Goal: Task Accomplishment & Management: Manage account settings

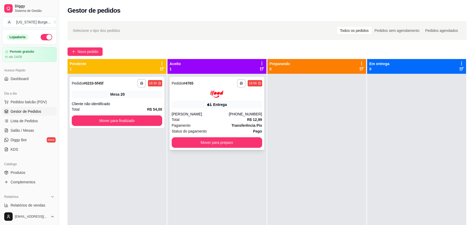
click at [211, 137] on div "**********" at bounding box center [217, 113] width 95 height 73
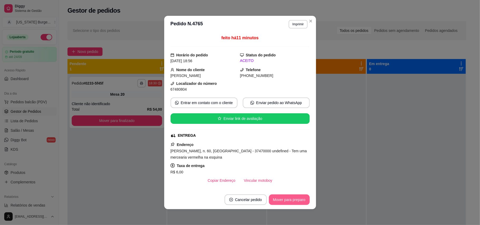
click at [296, 205] on footer "Cancelar pedido Mover para preparo" at bounding box center [240, 199] width 152 height 19
click at [291, 200] on button "Mover para preparo" at bounding box center [289, 200] width 41 height 11
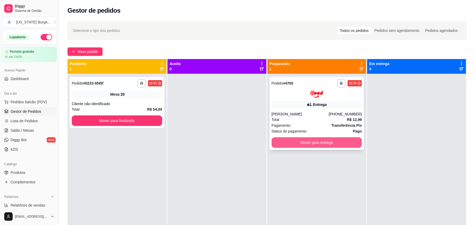
click at [316, 141] on button "Mover para entrega" at bounding box center [317, 142] width 90 height 11
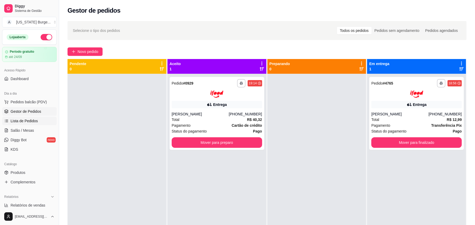
click at [19, 121] on span "Lista de Pedidos" at bounding box center [24, 120] width 27 height 5
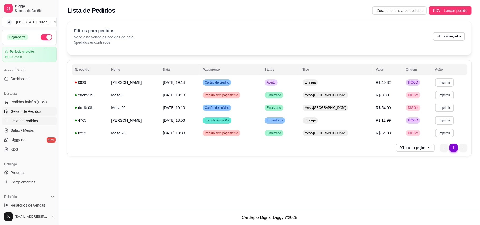
click at [22, 110] on span "Gestor de Pedidos" at bounding box center [26, 111] width 31 height 5
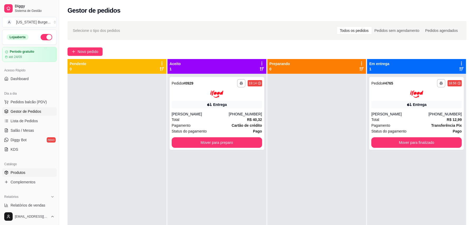
click at [16, 174] on span "Produtos" at bounding box center [18, 172] width 15 height 5
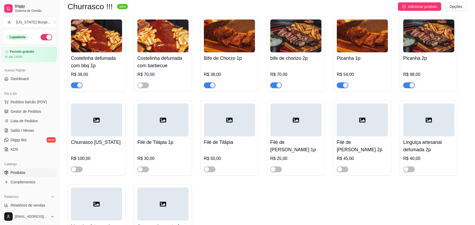
scroll to position [145, 0]
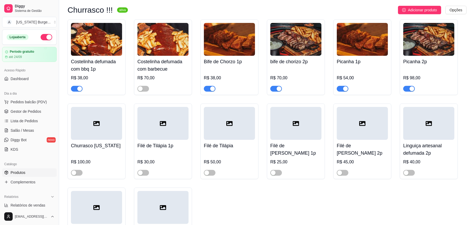
click at [79, 89] on div "button" at bounding box center [79, 88] width 5 height 5
click at [27, 81] on span "Dashboard" at bounding box center [20, 78] width 18 height 5
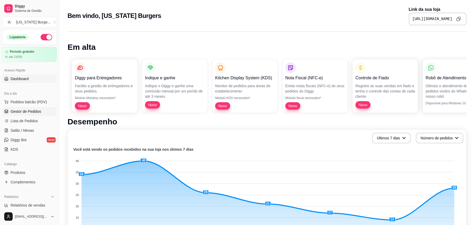
click at [26, 113] on span "Gestor de Pedidos" at bounding box center [26, 111] width 31 height 5
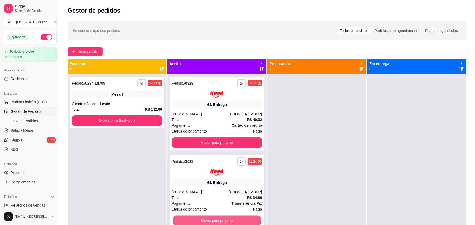
click at [209, 217] on button "Mover para preparo" at bounding box center [217, 221] width 88 height 10
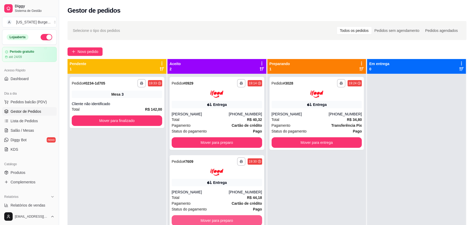
click at [218, 220] on button "Mover para preparo" at bounding box center [217, 220] width 90 height 11
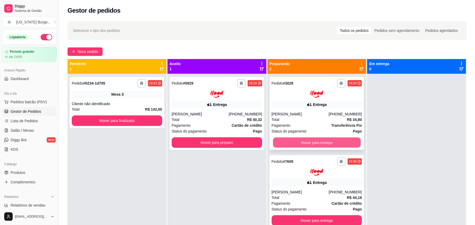
click at [315, 140] on button "Mover para entrega" at bounding box center [317, 142] width 88 height 10
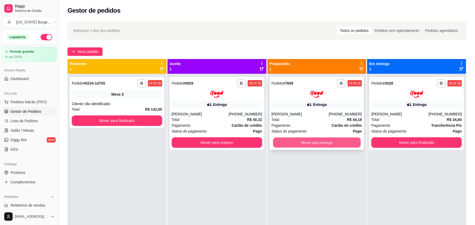
click at [310, 142] on button "Mover para entrega" at bounding box center [317, 142] width 88 height 10
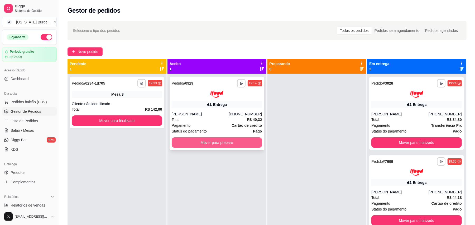
click at [248, 138] on button "Mover para preparo" at bounding box center [217, 142] width 90 height 11
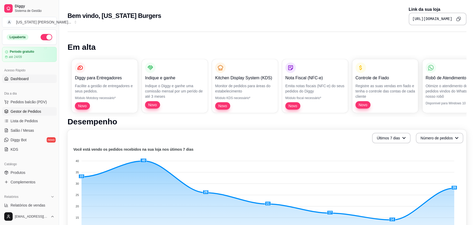
click at [30, 112] on span "Gestor de Pedidos" at bounding box center [26, 111] width 31 height 5
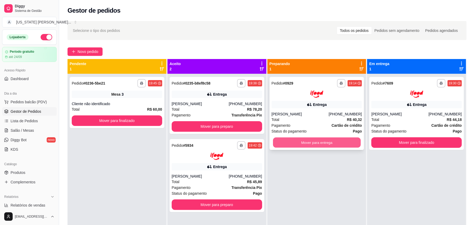
click at [292, 146] on button "Mover para entrega" at bounding box center [317, 142] width 88 height 10
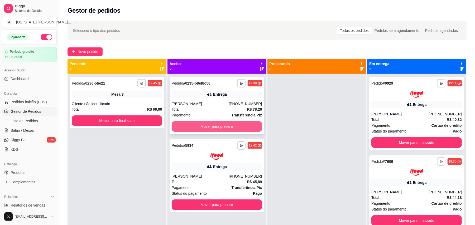
click at [242, 124] on button "Mover para preparo" at bounding box center [217, 126] width 90 height 11
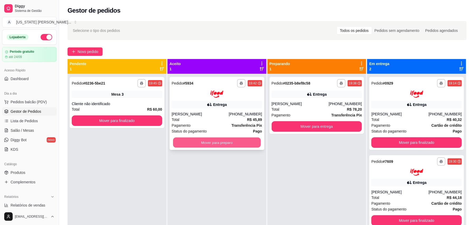
click at [243, 137] on button "Mover para preparo" at bounding box center [217, 142] width 88 height 10
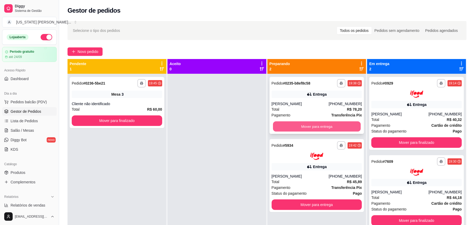
click at [295, 126] on button "Mover para entrega" at bounding box center [317, 127] width 88 height 10
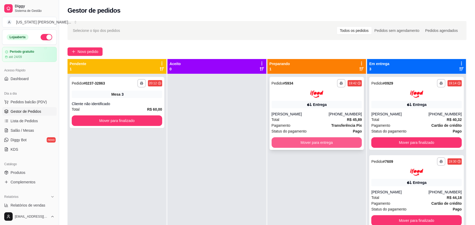
click at [296, 140] on button "Mover para entrega" at bounding box center [317, 142] width 90 height 11
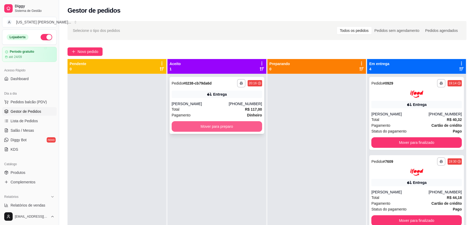
click at [253, 127] on button "Mover para preparo" at bounding box center [217, 126] width 90 height 11
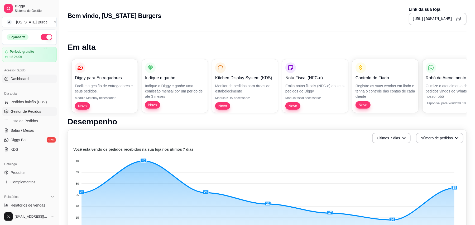
click at [27, 113] on span "Gestor de Pedidos" at bounding box center [26, 111] width 31 height 5
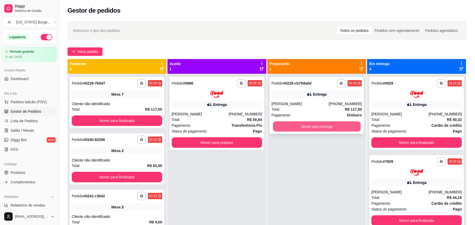
click at [319, 124] on button "Mover para entrega" at bounding box center [317, 127] width 88 height 10
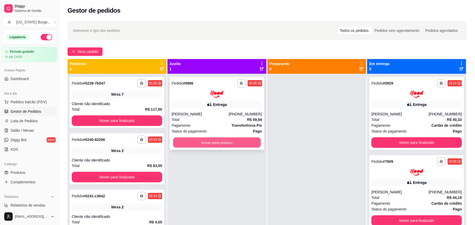
click at [254, 141] on button "Mover para preparo" at bounding box center [217, 142] width 88 height 10
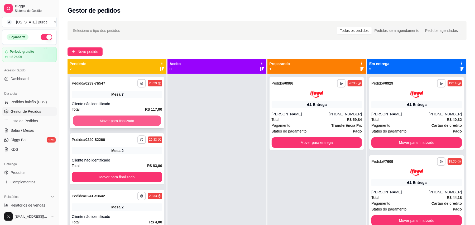
click at [114, 118] on button "Mover para finalizado" at bounding box center [117, 121] width 88 height 10
click at [114, 118] on button "Mover para finalizado" at bounding box center [117, 121] width 90 height 11
click at [114, 118] on button "Mover para finalizado" at bounding box center [117, 121] width 88 height 10
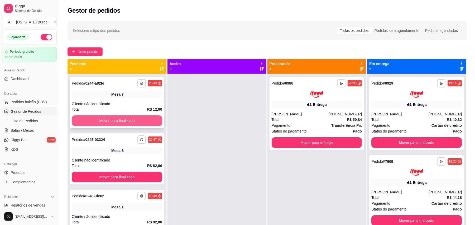
click at [114, 118] on button "Mover para finalizado" at bounding box center [117, 121] width 90 height 11
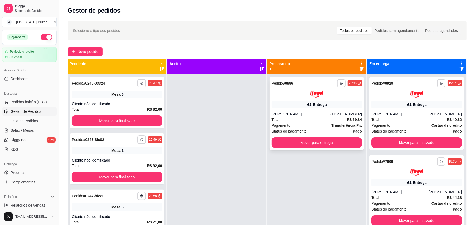
click at [293, 118] on div "Total R$ 59,84" at bounding box center [317, 120] width 90 height 6
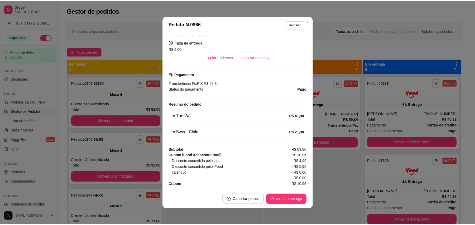
scroll to position [131, 0]
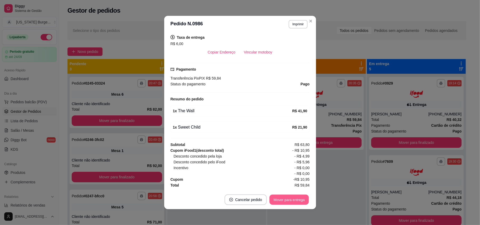
click at [289, 200] on button "Mover para entrega" at bounding box center [290, 200] width 40 height 10
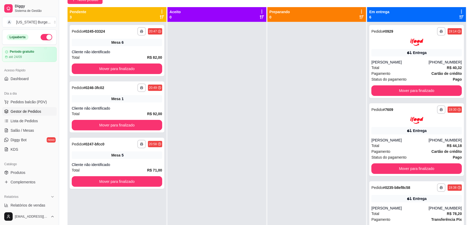
scroll to position [80, 0]
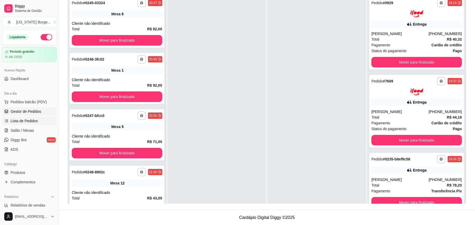
click at [26, 123] on span "Lista de Pedidos" at bounding box center [24, 120] width 27 height 5
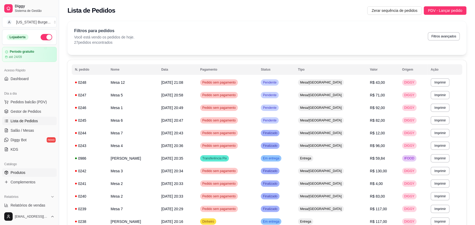
click at [20, 170] on link "Produtos" at bounding box center [29, 173] width 55 height 8
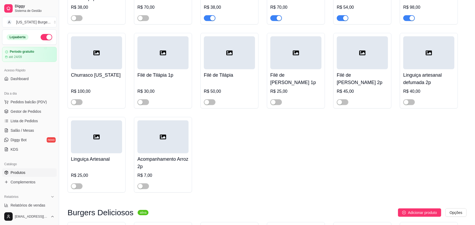
scroll to position [226, 0]
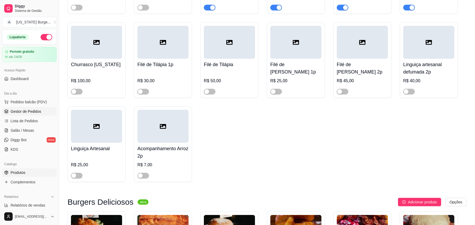
click at [33, 113] on span "Gestor de Pedidos" at bounding box center [26, 111] width 31 height 5
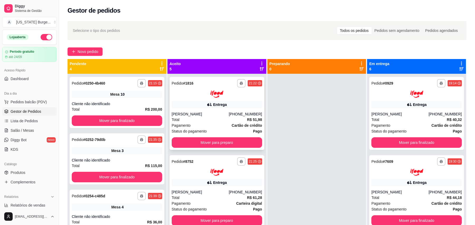
click at [201, 134] on div "**********" at bounding box center [217, 113] width 95 height 73
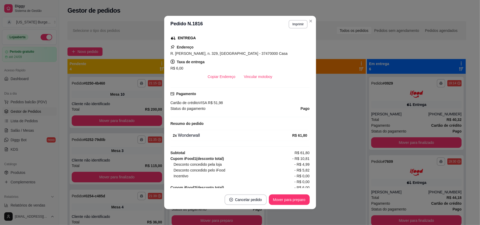
scroll to position [103, 0]
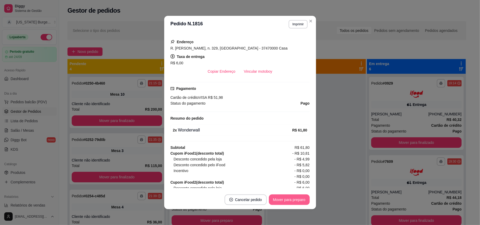
click at [276, 200] on button "Mover para preparo" at bounding box center [289, 200] width 41 height 11
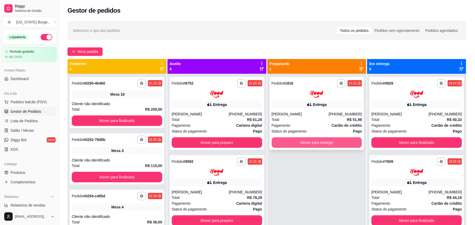
click at [300, 140] on button "Mover para entrega" at bounding box center [317, 142] width 90 height 11
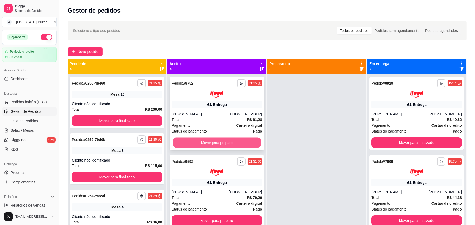
click at [209, 141] on button "Mover para preparo" at bounding box center [217, 142] width 88 height 10
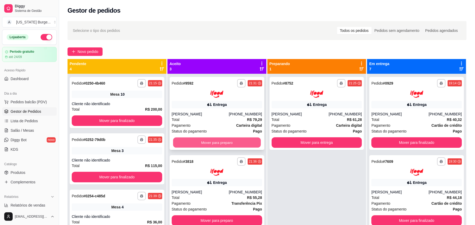
click at [217, 140] on button "Mover para preparo" at bounding box center [217, 142] width 88 height 10
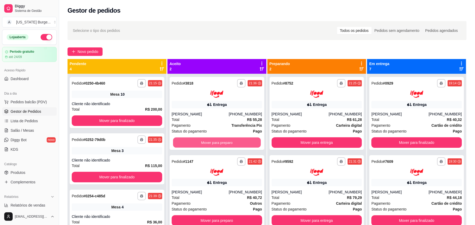
click at [217, 140] on button "Mover para preparo" at bounding box center [217, 142] width 88 height 10
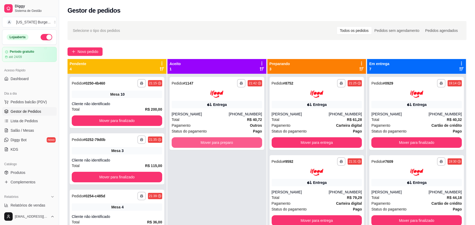
click at [217, 140] on button "Mover para preparo" at bounding box center [217, 142] width 90 height 11
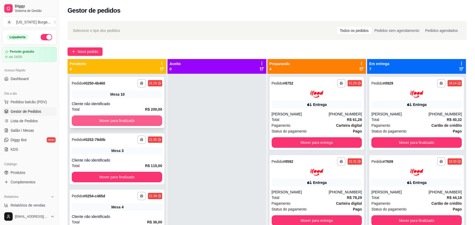
click at [140, 118] on button "Mover para finalizado" at bounding box center [117, 121] width 90 height 11
click at [141, 122] on button "Mover para finalizado" at bounding box center [117, 121] width 88 height 10
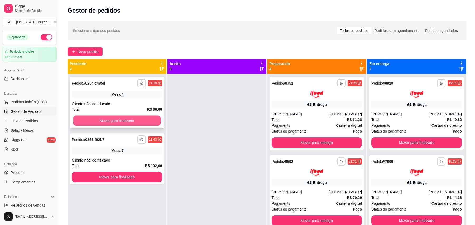
click at [145, 122] on button "Mover para finalizado" at bounding box center [117, 121] width 88 height 10
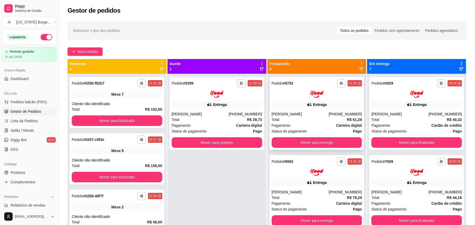
click at [301, 101] on div "Entrega" at bounding box center [317, 104] width 90 height 7
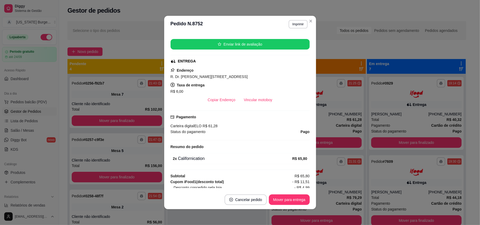
scroll to position [80, 0]
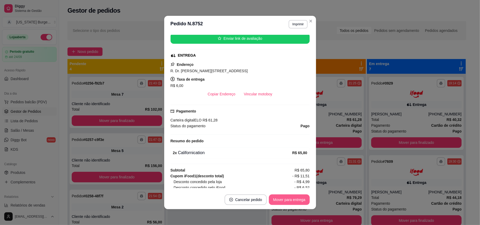
click at [291, 204] on button "Mover para entrega" at bounding box center [289, 200] width 41 height 11
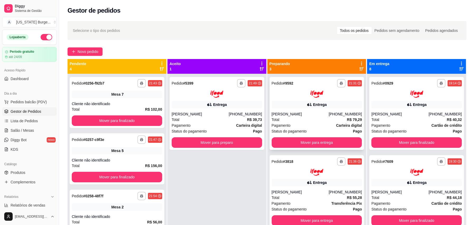
click at [291, 104] on div "Entrega" at bounding box center [317, 104] width 90 height 7
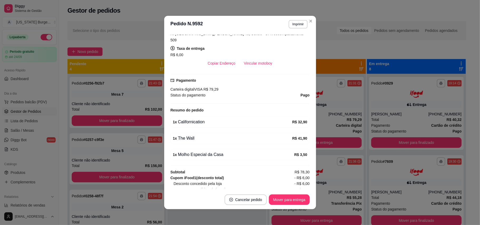
scroll to position [122, 0]
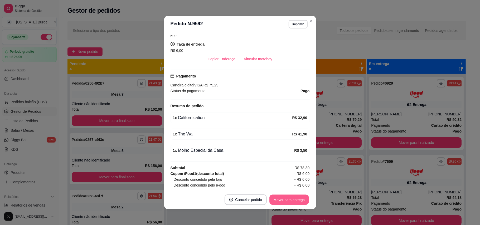
click at [283, 203] on button "Mover para entrega" at bounding box center [290, 200] width 40 height 10
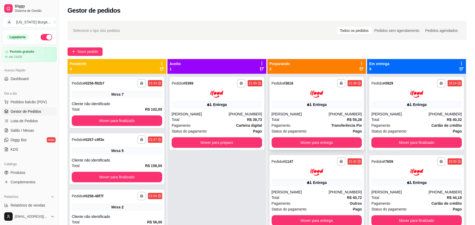
click at [293, 123] on div "Pagamento Transferência Pix" at bounding box center [317, 126] width 90 height 6
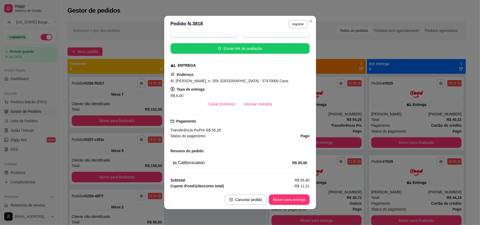
scroll to position [94, 0]
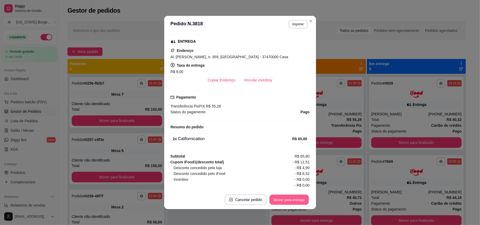
click at [292, 198] on button "Mover para entrega" at bounding box center [290, 200] width 40 height 10
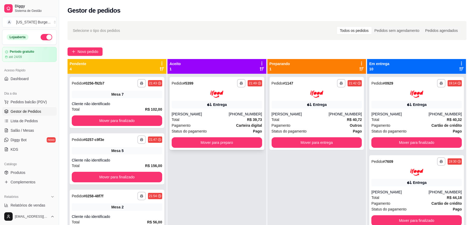
click at [227, 103] on div "Entrega" at bounding box center [217, 104] width 90 height 7
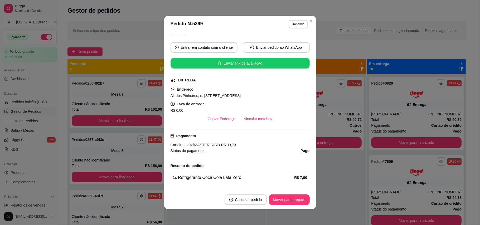
scroll to position [71, 0]
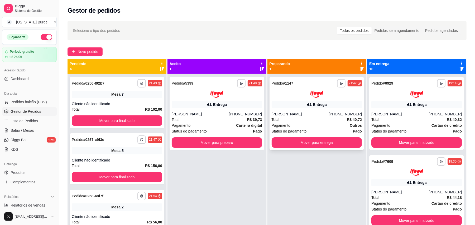
click at [308, 88] on div "**********" at bounding box center [317, 88] width 90 height 19
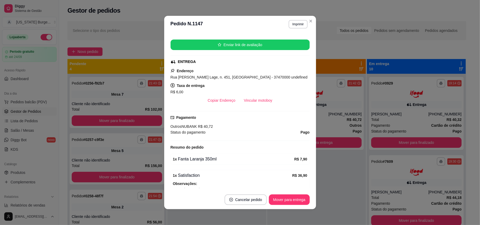
scroll to position [76, 0]
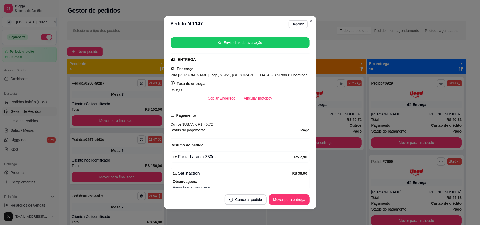
click at [295, 193] on footer "Cancelar pedido Mover para entrega" at bounding box center [240, 199] width 152 height 19
click at [294, 197] on button "Mover para entrega" at bounding box center [290, 200] width 40 height 10
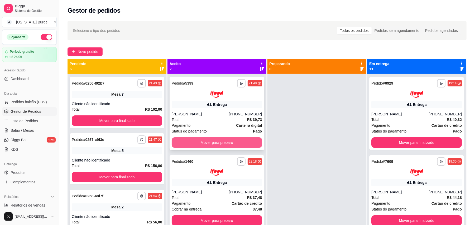
click at [199, 140] on button "Mover para preparo" at bounding box center [217, 142] width 90 height 11
click at [199, 140] on div "Mover para preparo" at bounding box center [217, 142] width 90 height 11
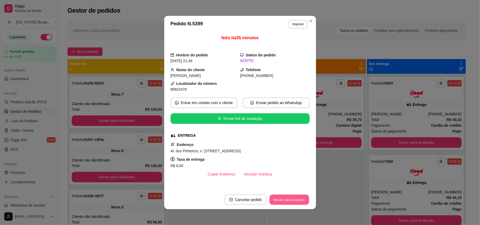
click at [292, 200] on button "Mover para preparo" at bounding box center [290, 200] width 40 height 10
click at [295, 199] on button "Mover para entrega" at bounding box center [289, 200] width 41 height 11
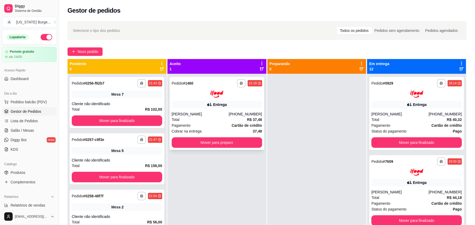
click at [214, 101] on div "Entrega" at bounding box center [217, 104] width 90 height 7
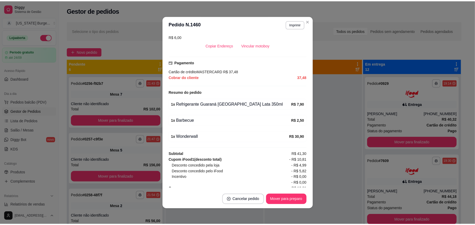
scroll to position [142, 0]
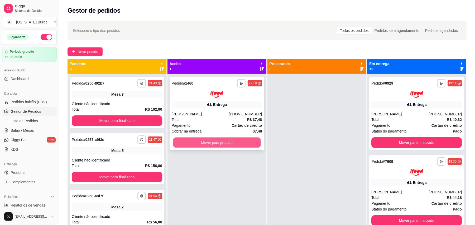
click at [240, 145] on button "Mover para preparo" at bounding box center [217, 142] width 88 height 10
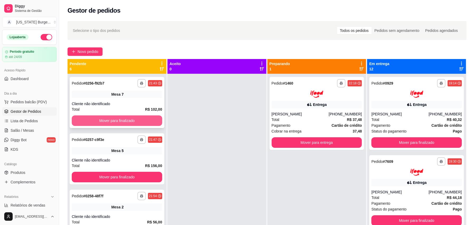
click at [150, 121] on button "Mover para finalizado" at bounding box center [117, 121] width 90 height 11
click at [150, 121] on button "Mover para finalizado" at bounding box center [117, 121] width 88 height 10
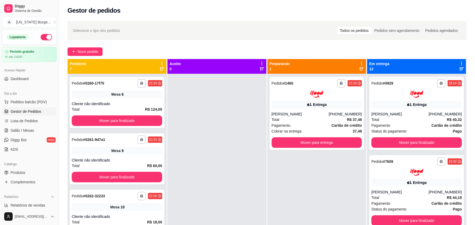
click at [41, 37] on button "button" at bounding box center [47, 37] width 12 height 6
click at [296, 145] on button "Mover para entrega" at bounding box center [317, 142] width 90 height 11
